Goal: Task Accomplishment & Management: Use online tool/utility

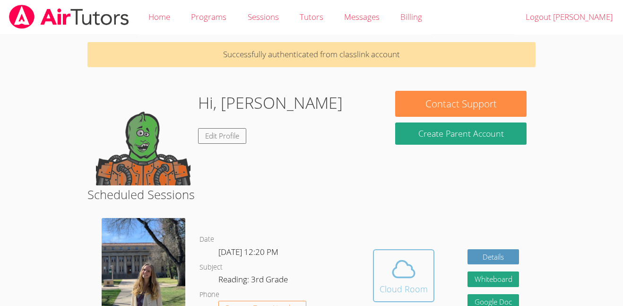
click at [406, 256] on icon at bounding box center [403, 269] width 26 height 26
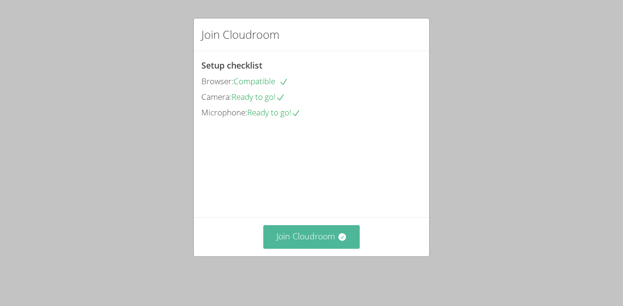
click at [338, 240] on icon at bounding box center [342, 237] width 8 height 8
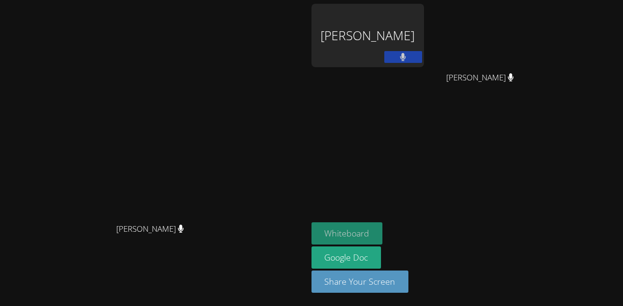
click at [343, 231] on button "Whiteboard" at bounding box center [346, 233] width 71 height 22
